Goal: Task Accomplishment & Management: Manage account settings

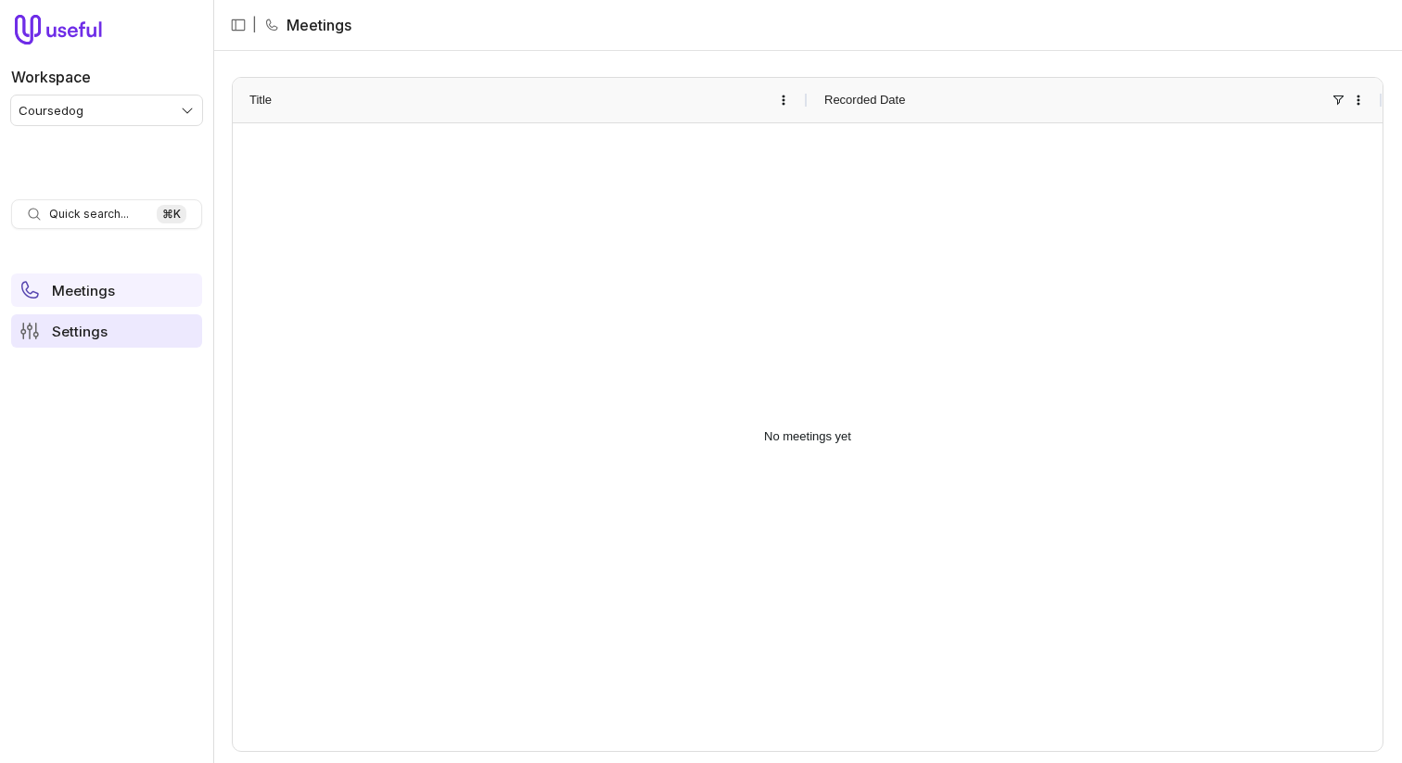
click at [103, 335] on span "Settings" at bounding box center [80, 332] width 56 height 14
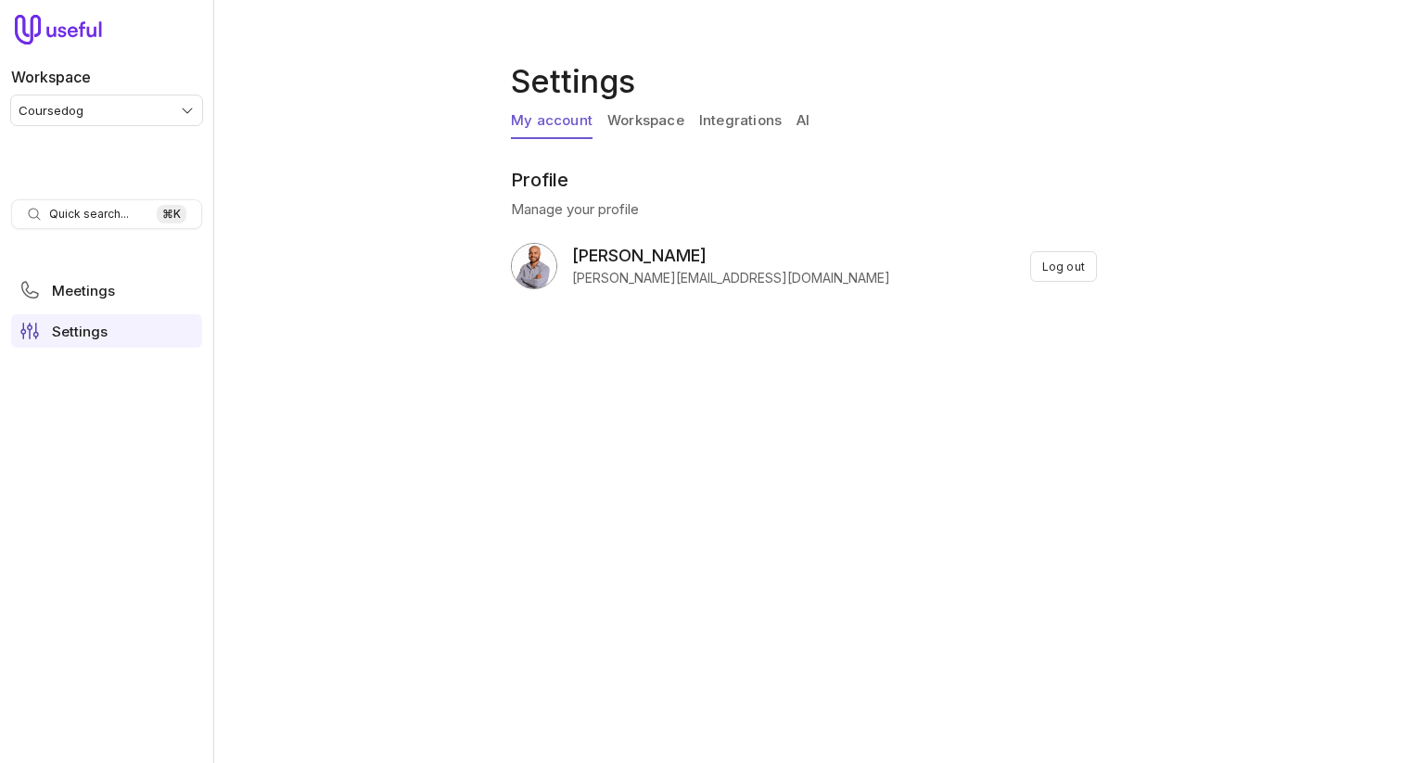
click at [736, 136] on link "Integrations" at bounding box center [740, 121] width 83 height 35
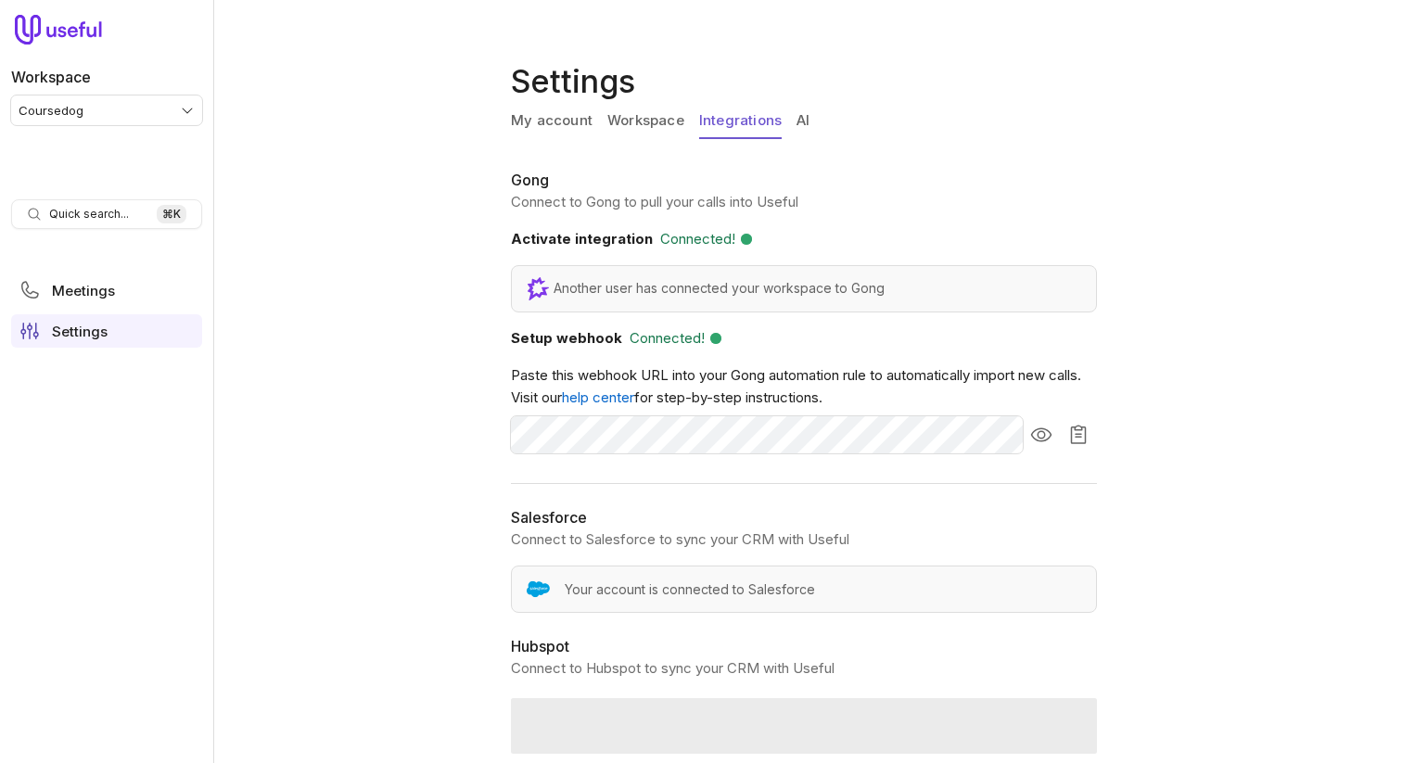
click at [746, 126] on link "Integrations" at bounding box center [740, 121] width 83 height 35
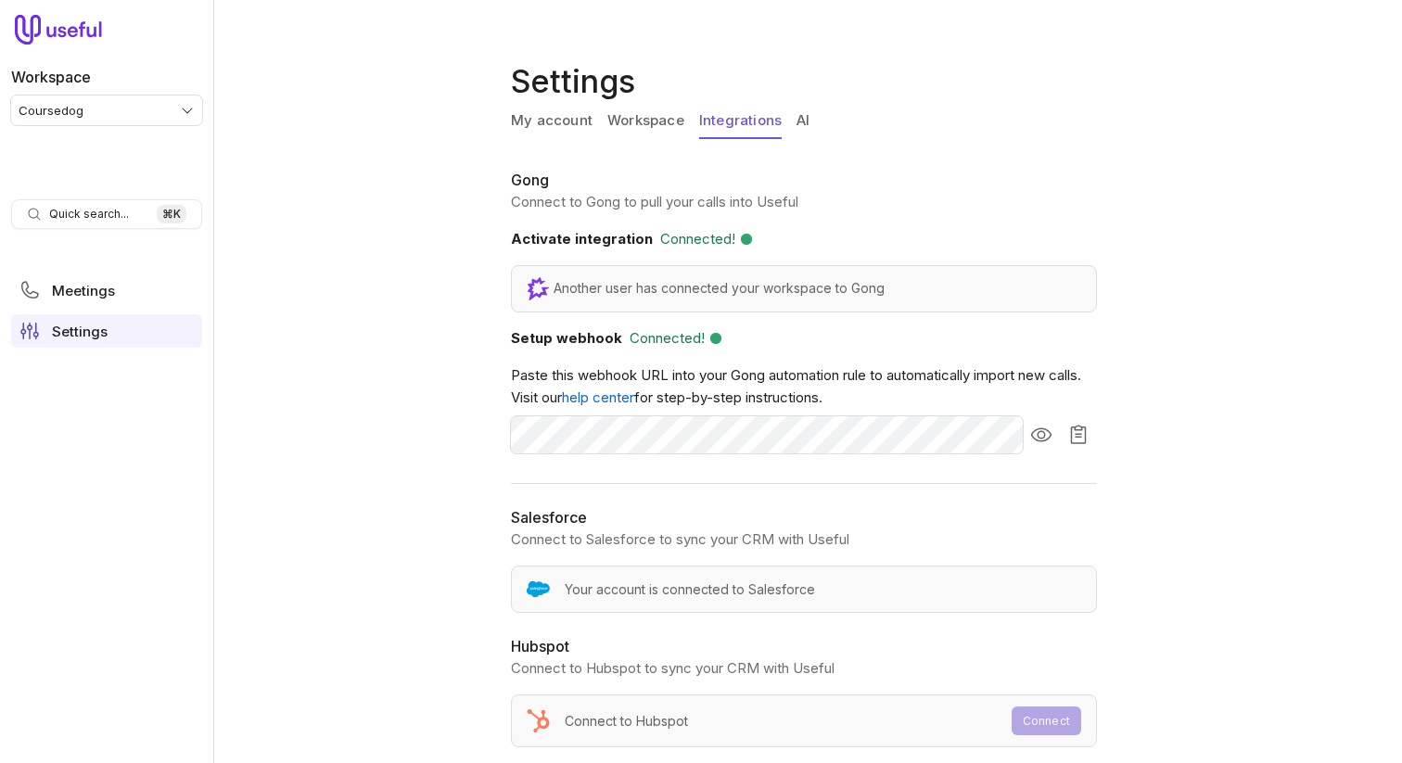
scroll to position [159, 0]
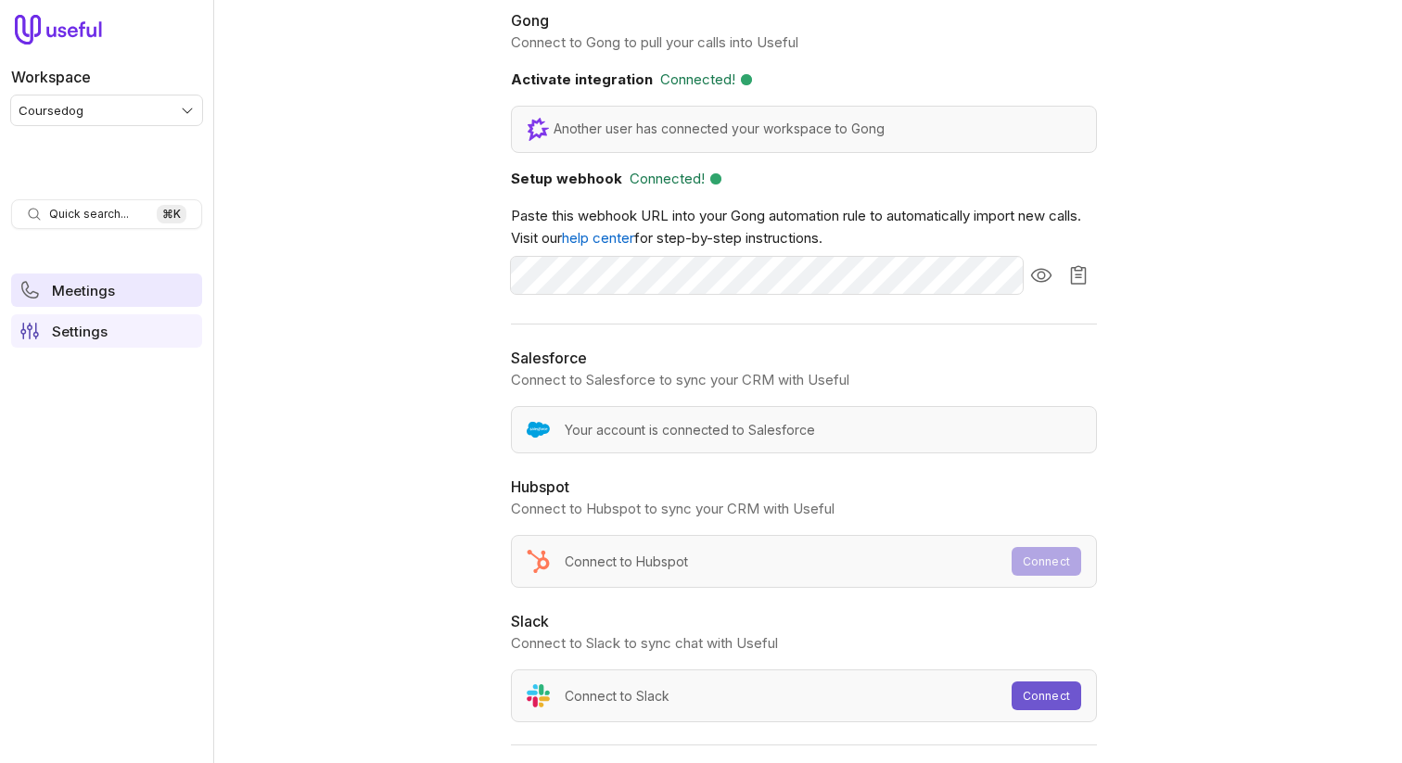
click at [89, 286] on span "Meetings" at bounding box center [83, 291] width 63 height 14
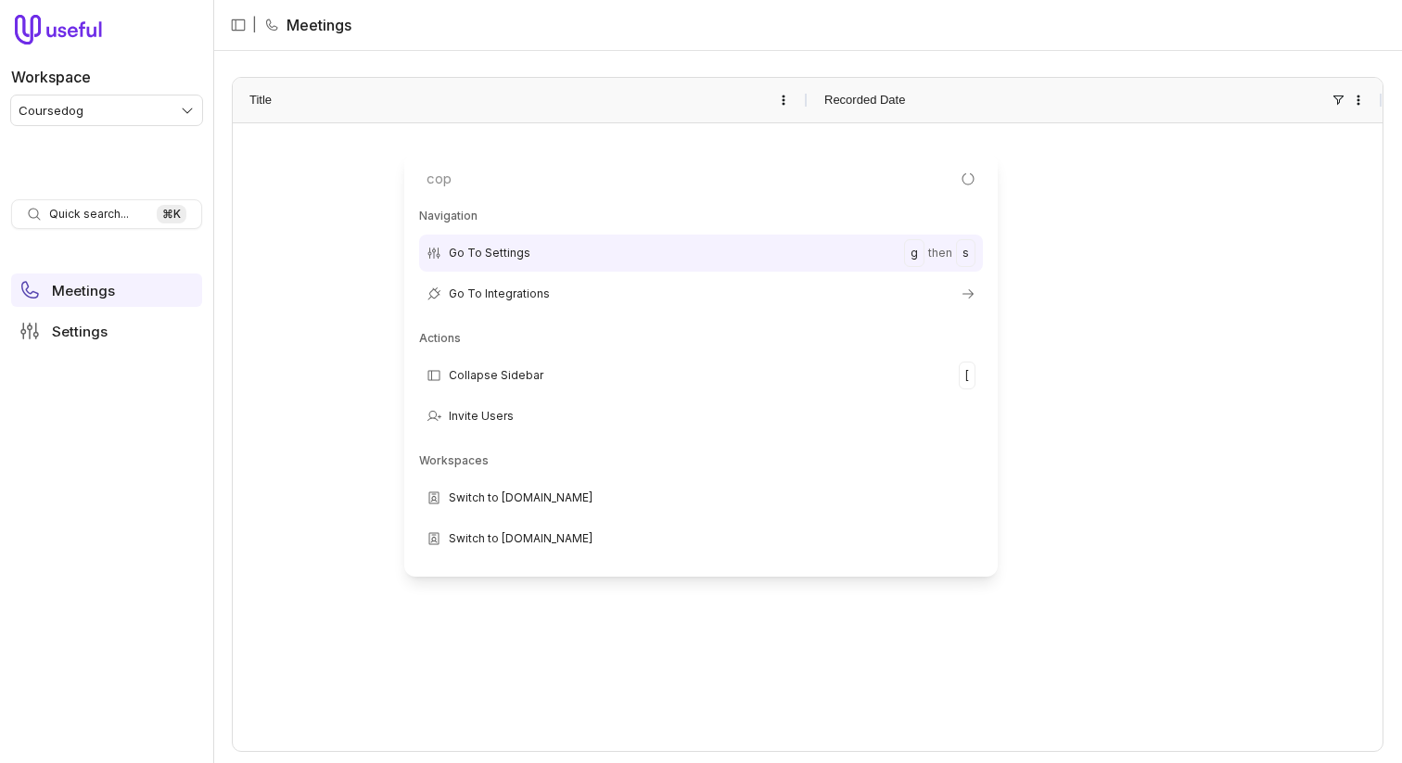
type input "copy"
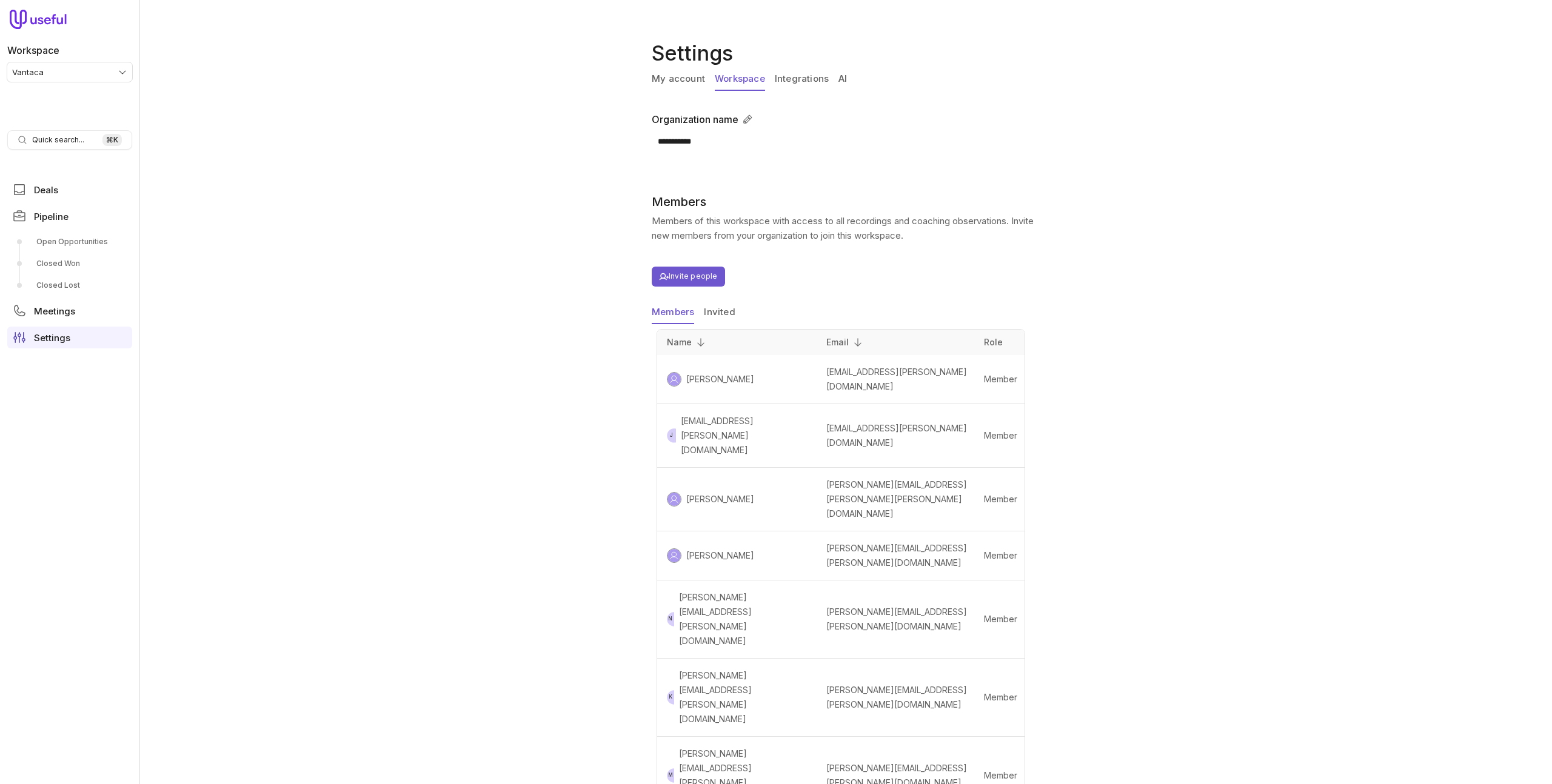
click at [76, 69] on html "**********" at bounding box center [776, 392] width 1552 height 784
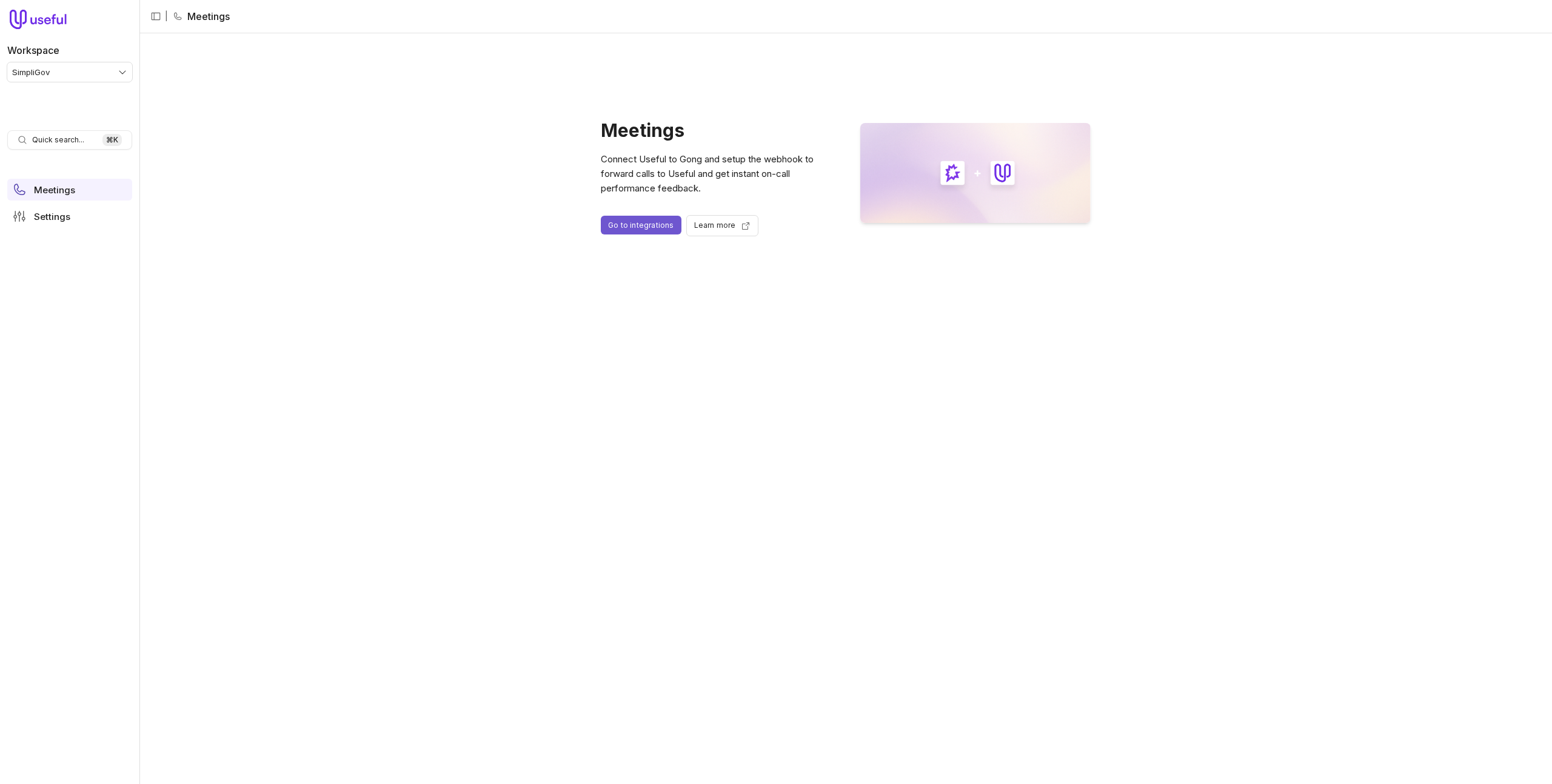
click at [658, 231] on link "Go to integrations" at bounding box center [641, 225] width 80 height 19
click at [632, 88] on div "Meetings Connect Useful to Gong and setup the webhook to forward calls to Usefu…" at bounding box center [845, 180] width 1388 height 269
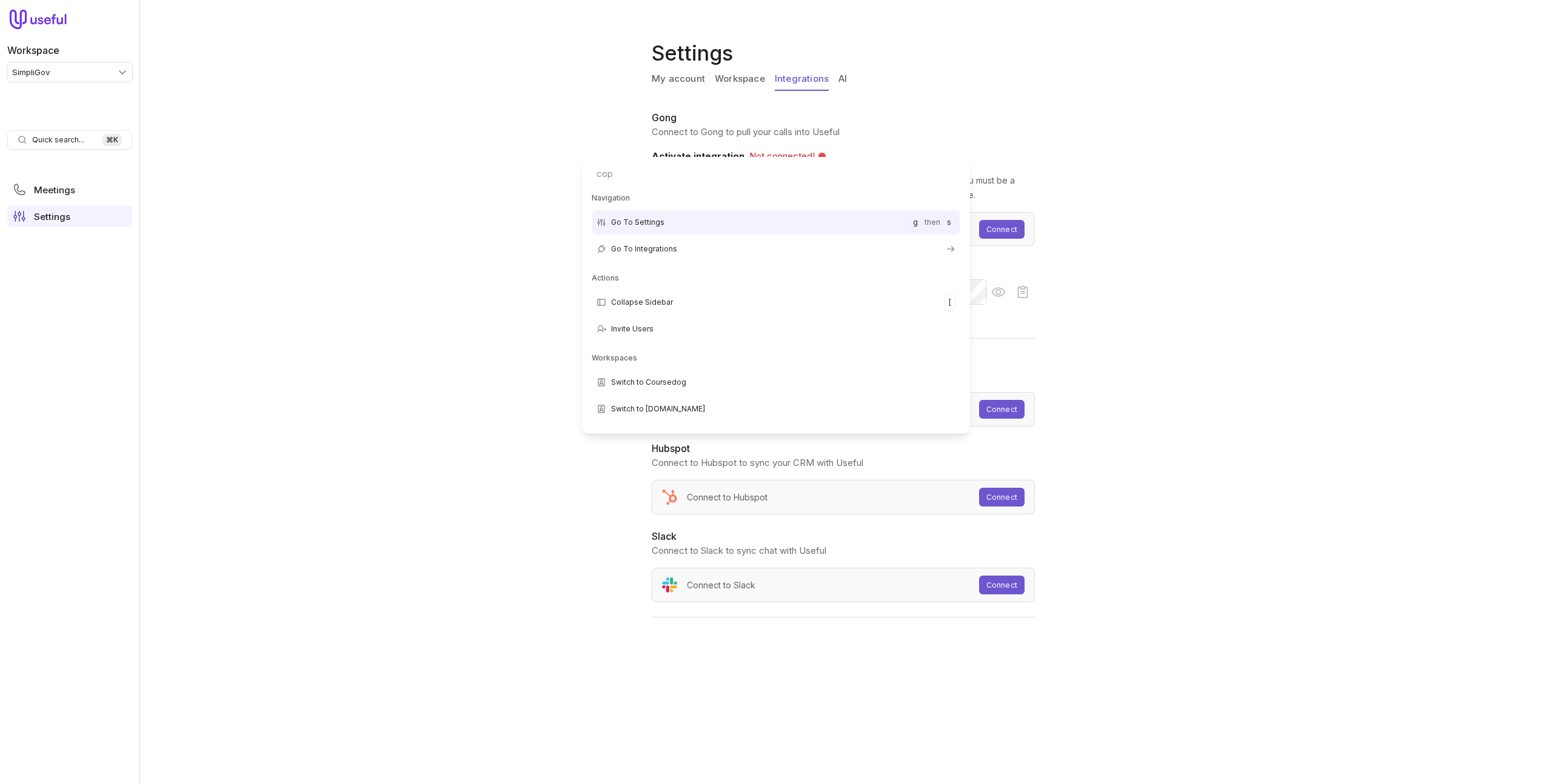
type input "copy"
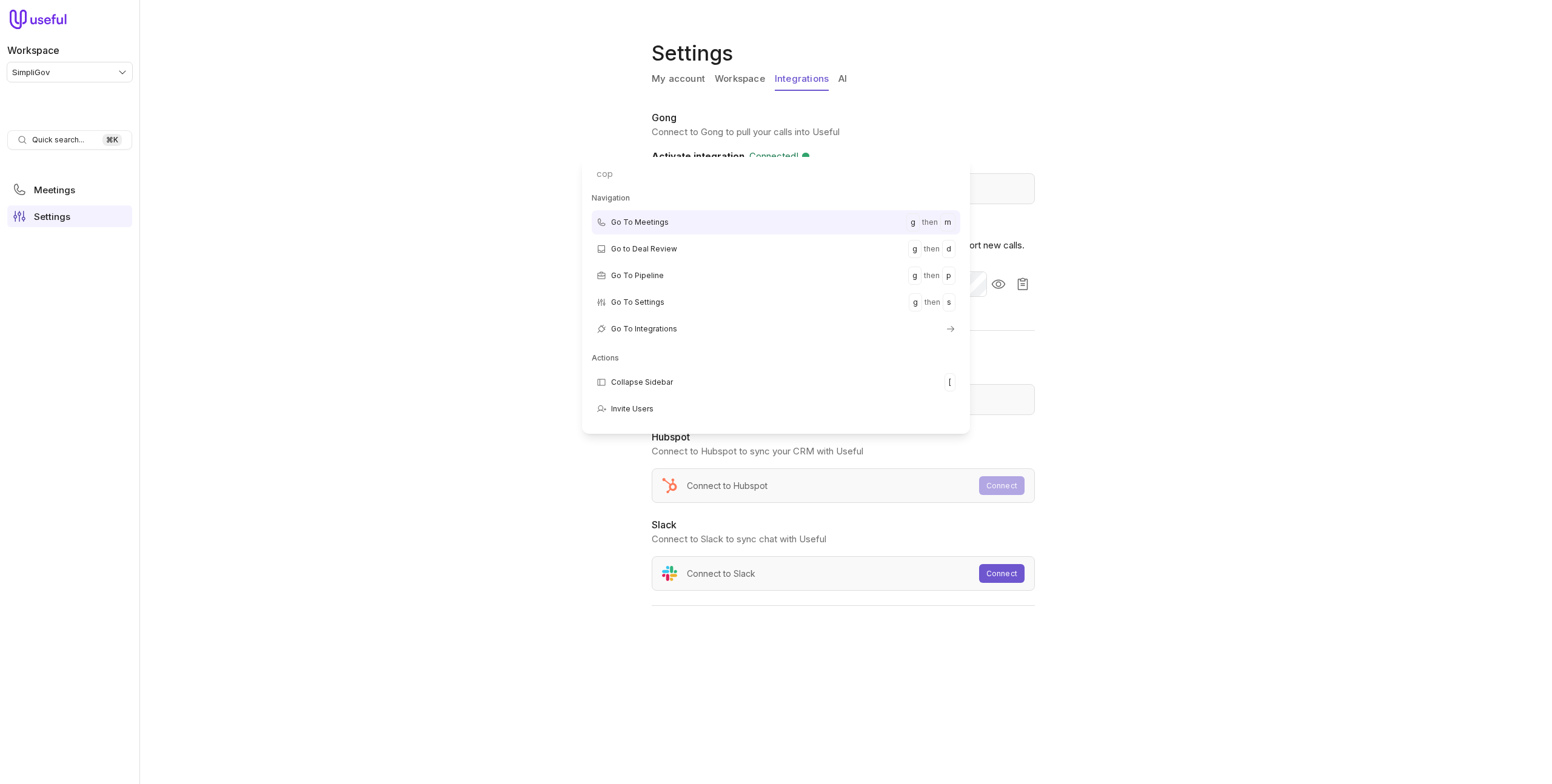
type input "copy"
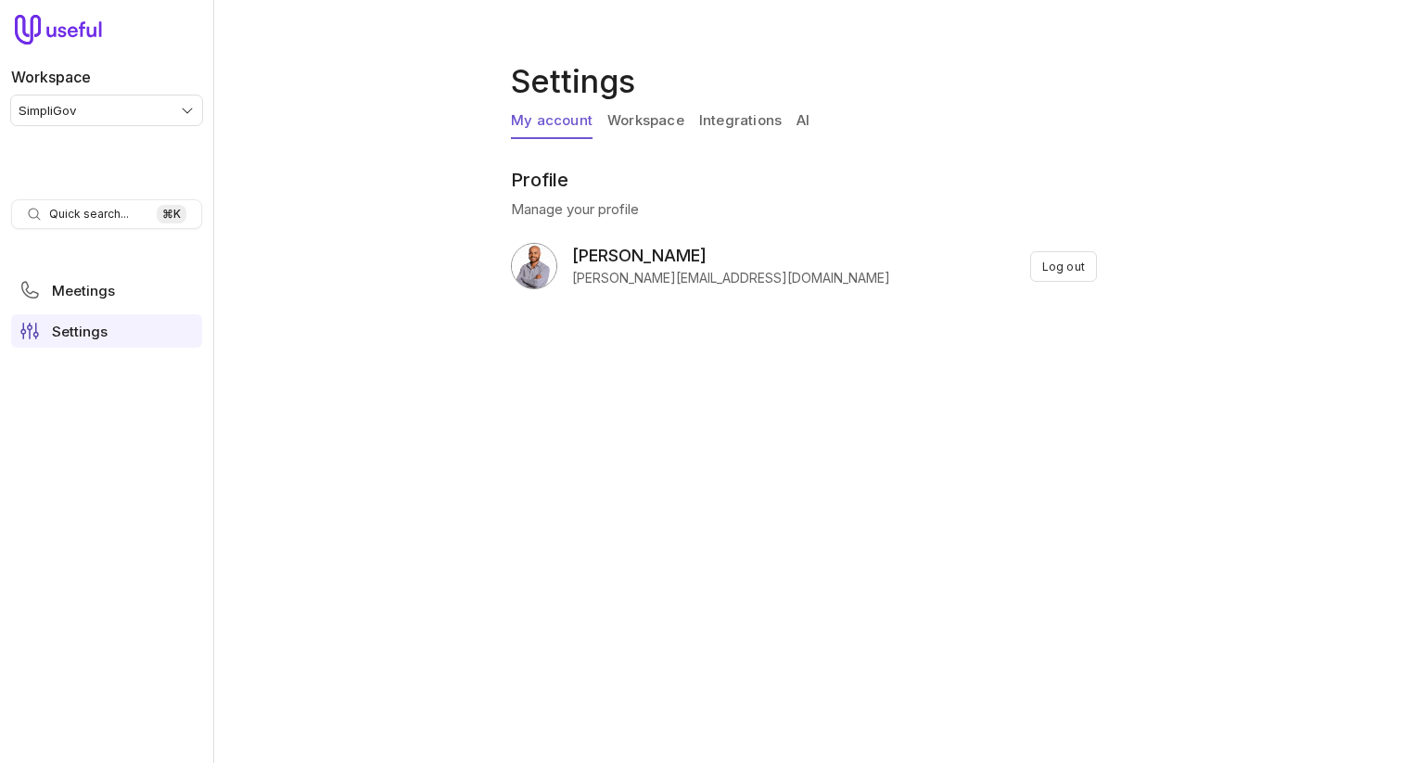
click at [808, 123] on div "My account Workspace Integrations AI" at bounding box center [807, 125] width 593 height 43
click at [800, 121] on link "AI" at bounding box center [802, 121] width 13 height 35
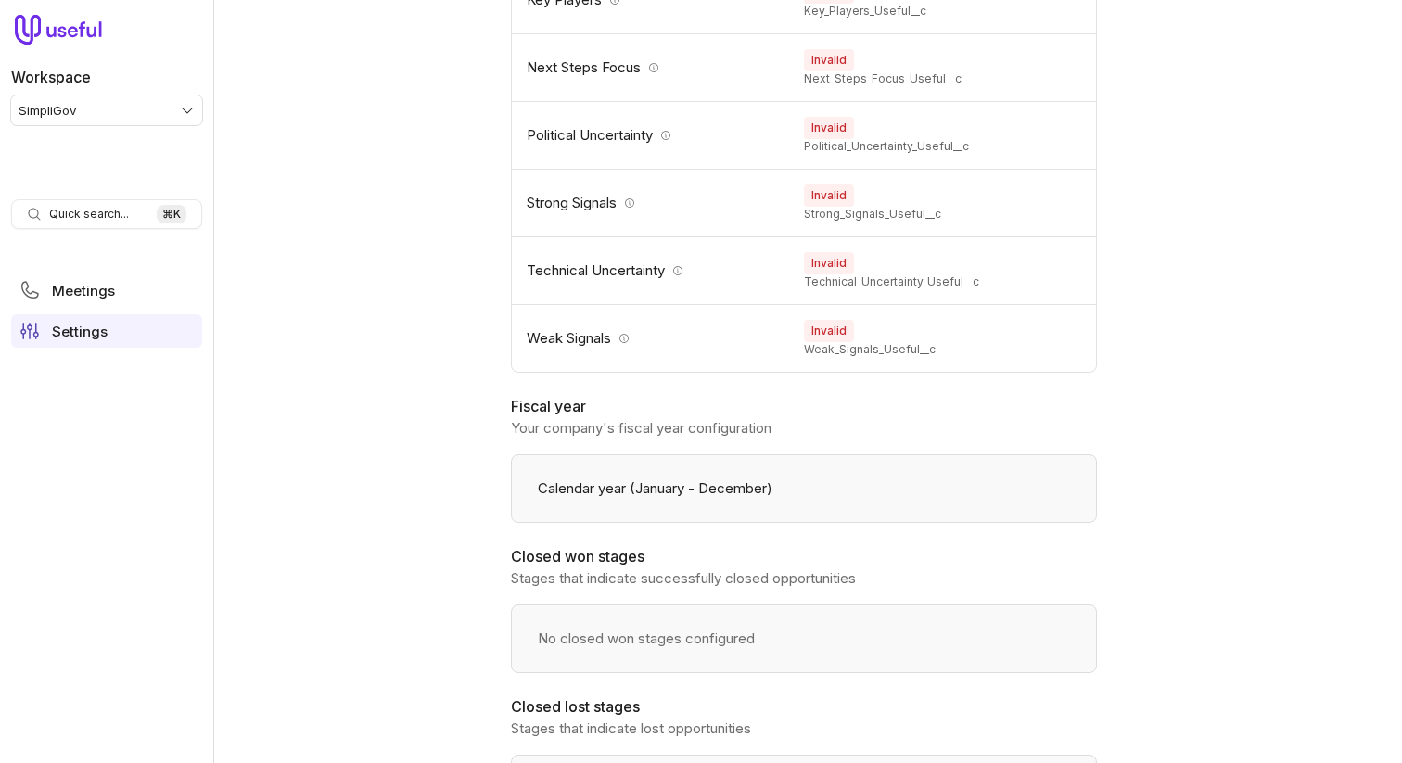
scroll to position [2210, 0]
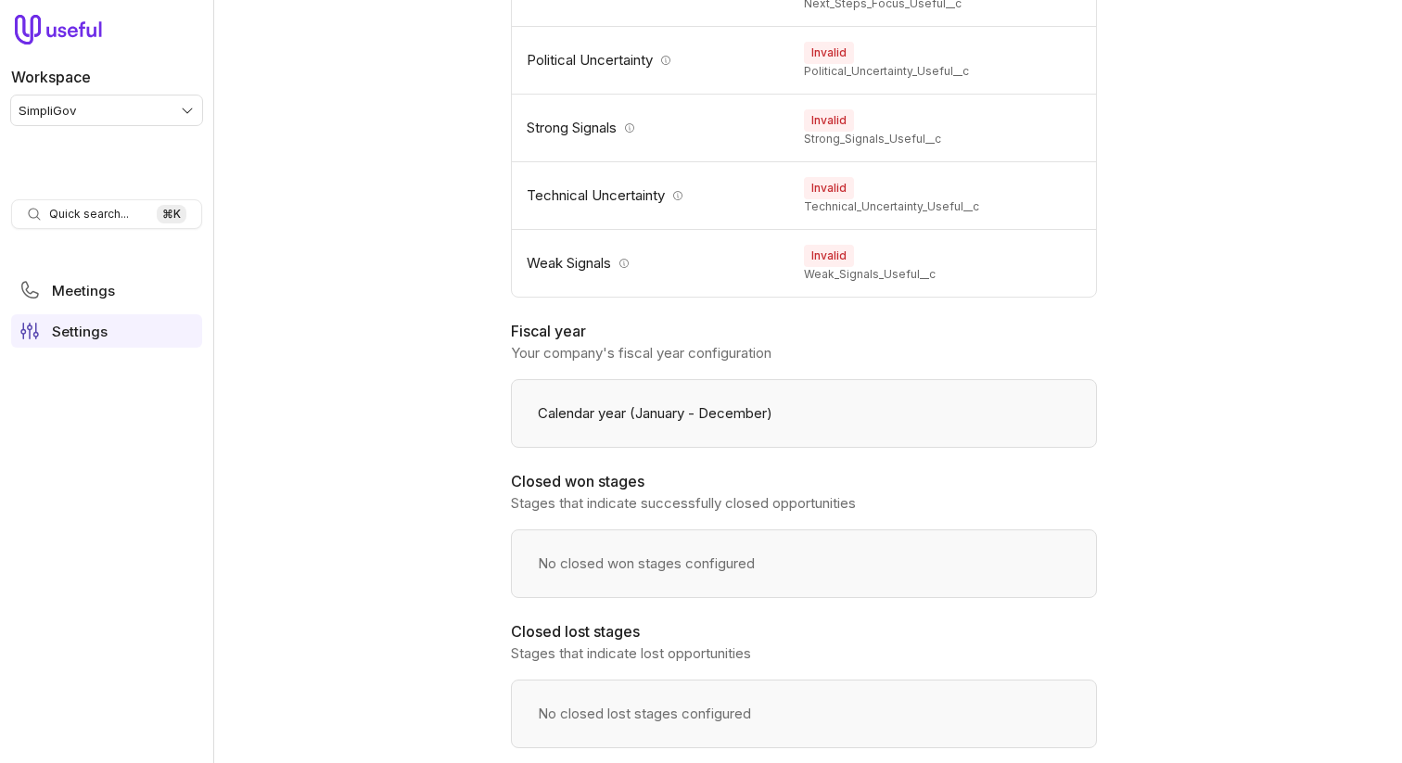
scroll to position [2301, 0]
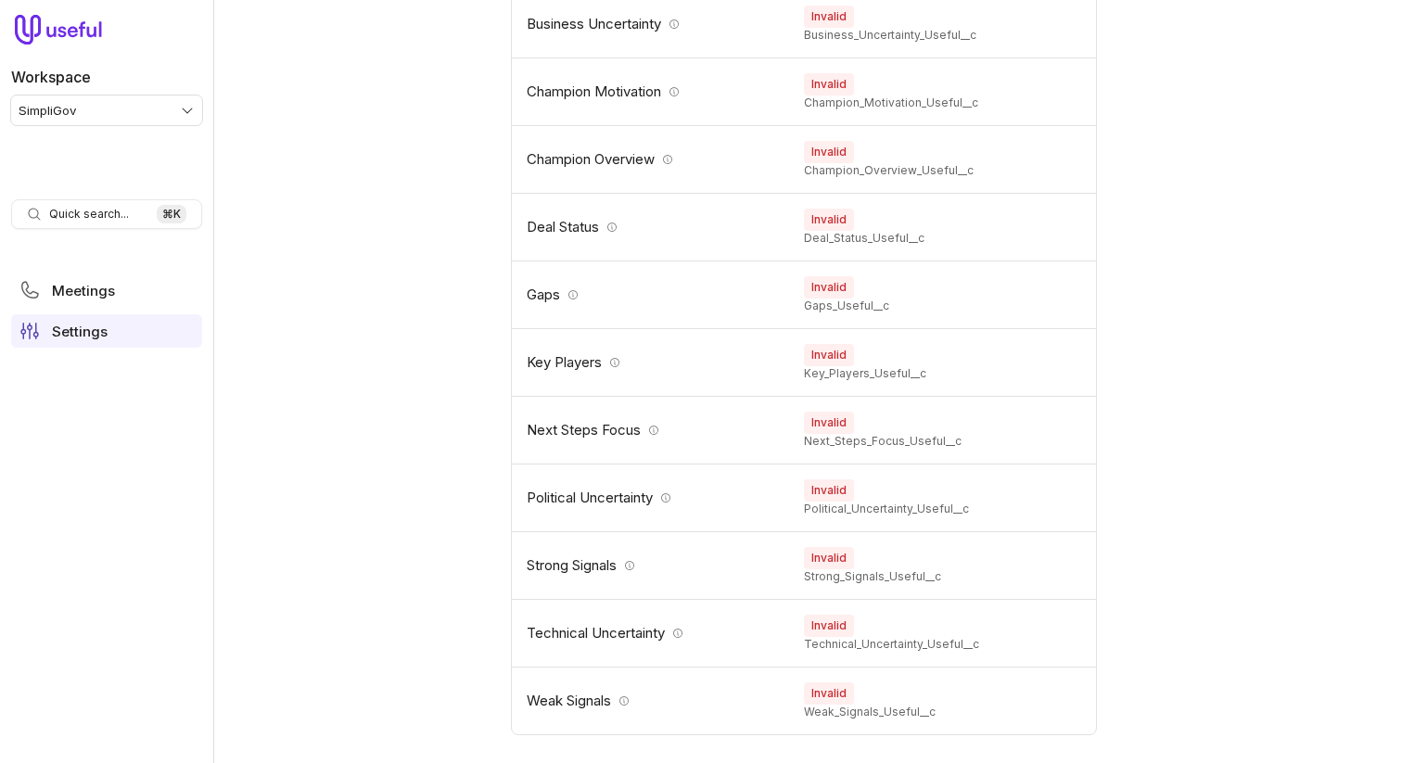
scroll to position [1710, 0]
